Goal: Navigation & Orientation: Find specific page/section

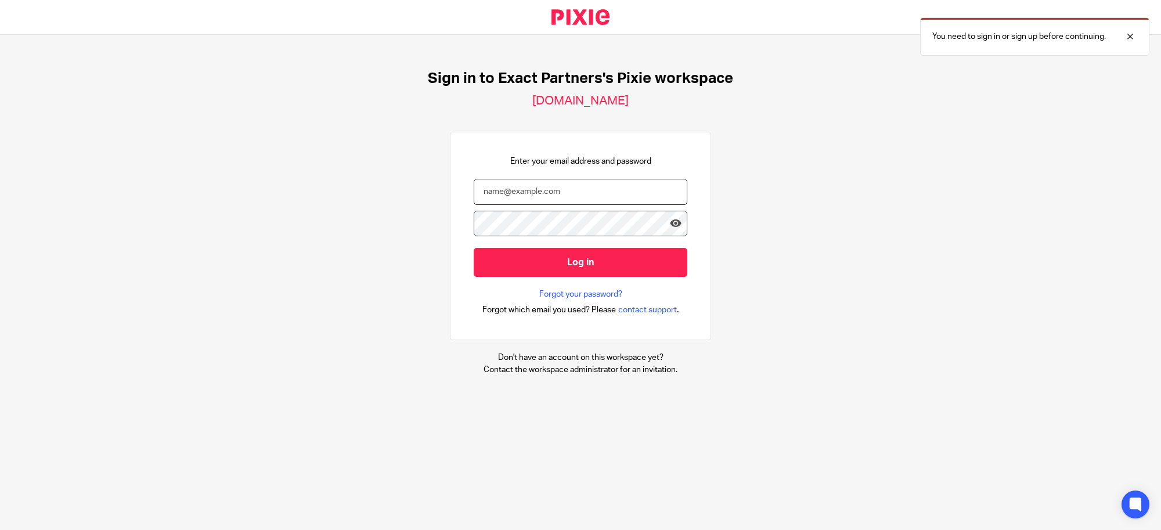
click at [610, 186] on input "email" at bounding box center [581, 192] width 214 height 26
click at [0, 529] on nordpass-autofill-portal at bounding box center [0, 530] width 0 height 0
type input "[EMAIL_ADDRESS][DOMAIN_NAME]"
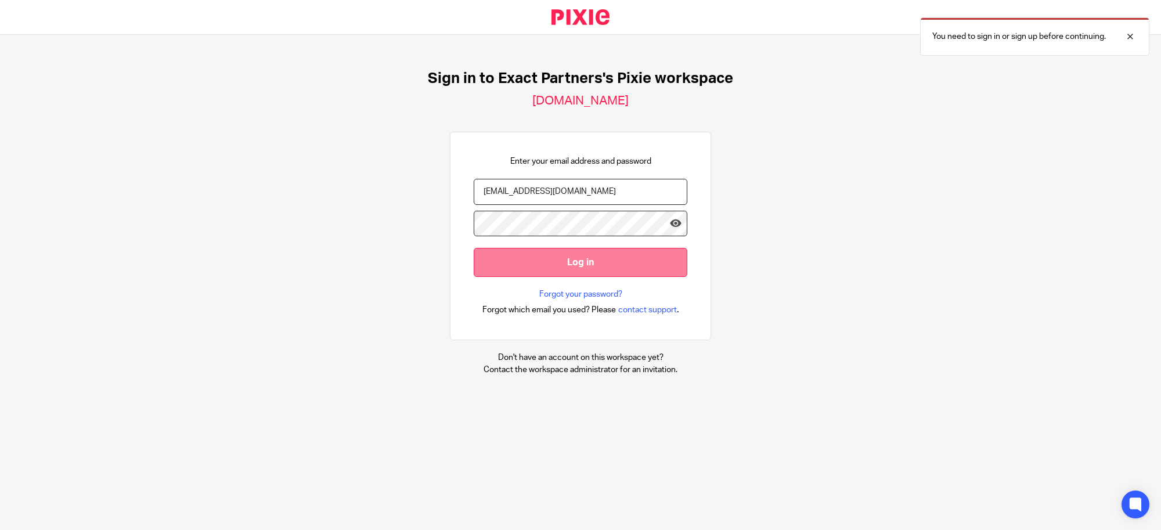
click at [556, 263] on input "Log in" at bounding box center [581, 262] width 214 height 28
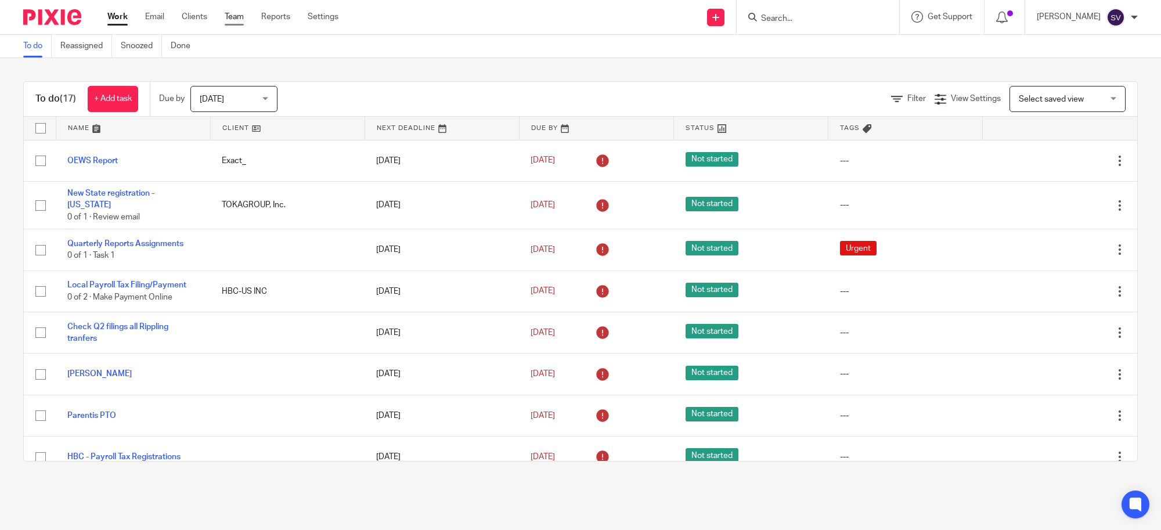
click at [241, 12] on link "Team" at bounding box center [234, 17] width 19 height 12
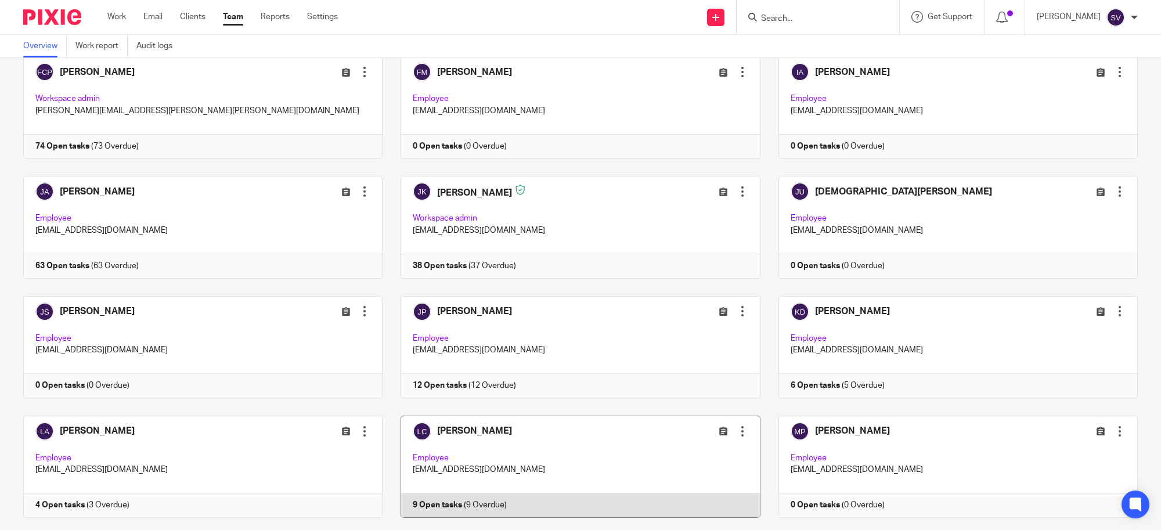
scroll to position [1016, 0]
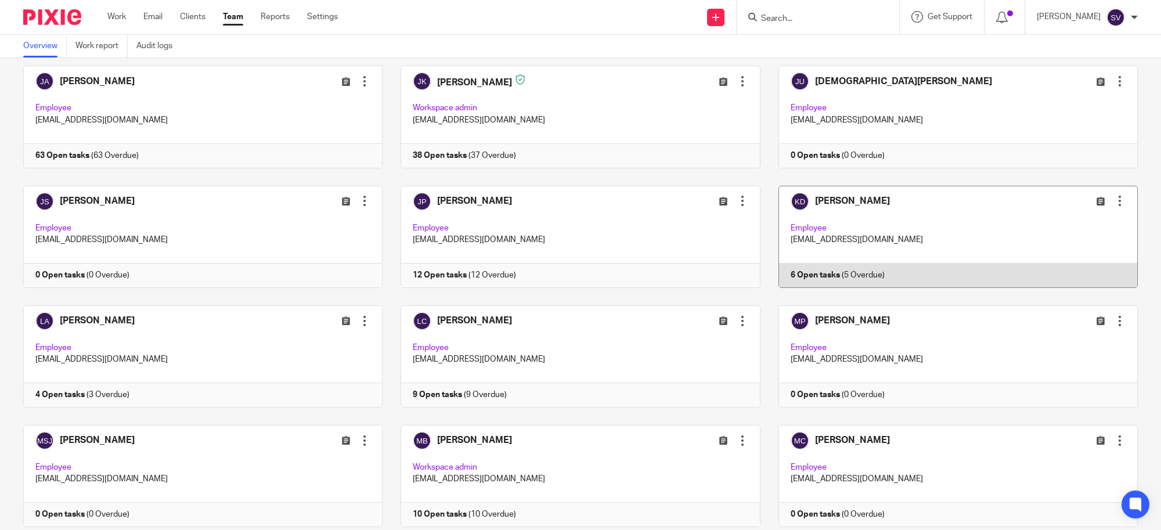
click at [881, 198] on link at bounding box center [948, 237] width 377 height 102
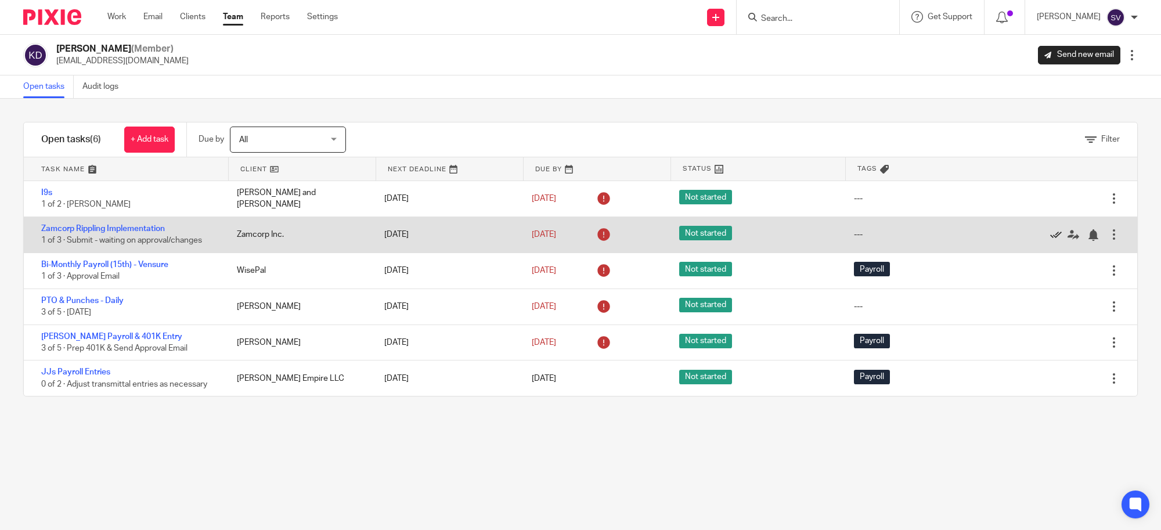
click at [1050, 232] on icon at bounding box center [1056, 235] width 12 height 12
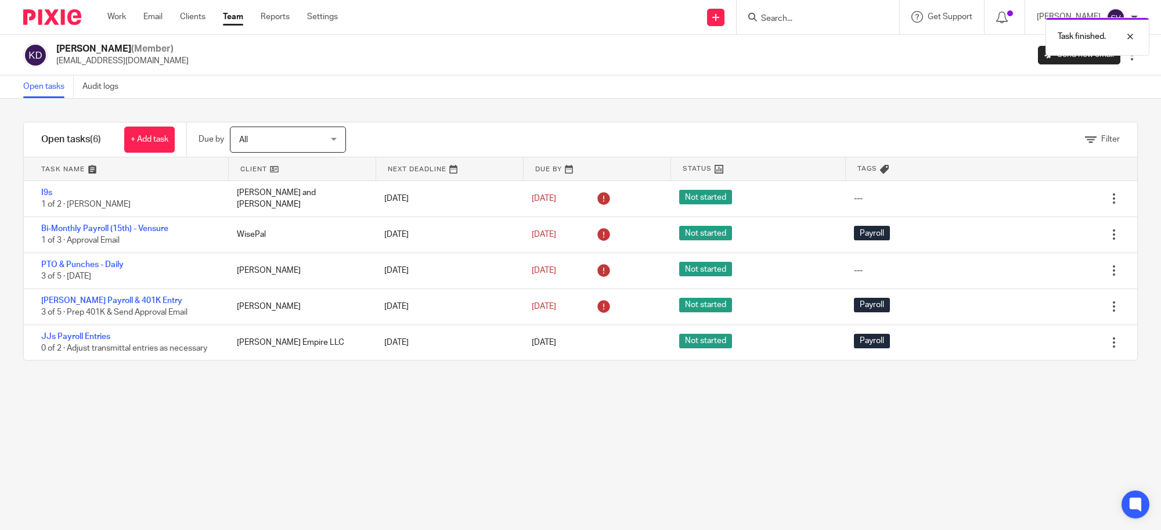
click at [437, 425] on div "Filter tasks Only show tasks matching all of these conditions 1 Client name Is …" at bounding box center [580, 314] width 1161 height 431
click at [360, 439] on div "Filter tasks Only show tasks matching all of these conditions 1 Client name Is …" at bounding box center [580, 314] width 1161 height 431
click at [228, 16] on link "Team" at bounding box center [233, 17] width 20 height 12
